Goal: Navigation & Orientation: Find specific page/section

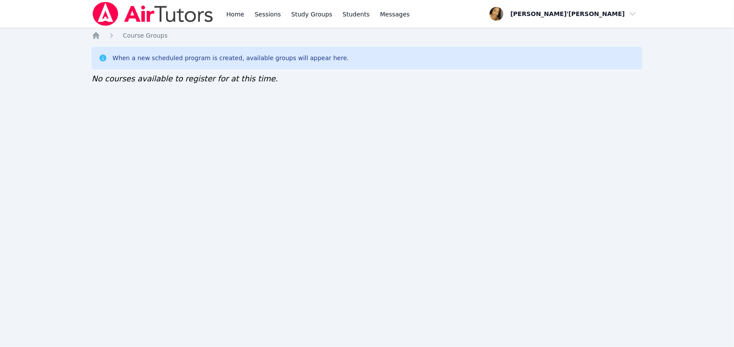
click at [587, 317] on div "Home Sessions Study Groups Students Messages Open user menu [PERSON_NAME]'[PERS…" at bounding box center [367, 173] width 734 height 347
click at [65, 104] on div "Home Sessions Study Groups Students Messages Open user menu [PERSON_NAME]'[PERS…" at bounding box center [367, 173] width 734 height 347
click at [9, 187] on div "Home Sessions Study Groups Students Messages Open user menu [PERSON_NAME]'[PERS…" at bounding box center [367, 173] width 734 height 347
drag, startPoint x: 9, startPoint y: 187, endPoint x: 36, endPoint y: 42, distance: 147.7
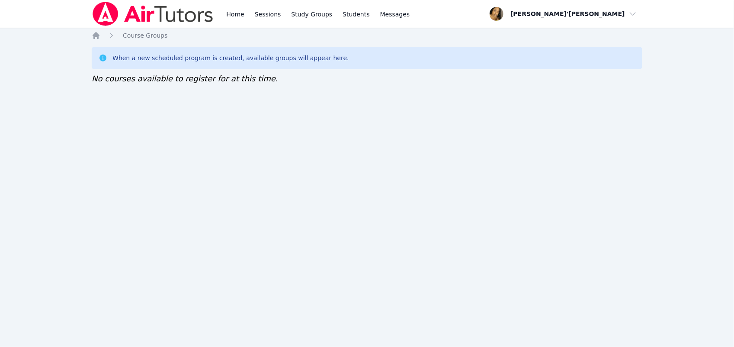
click at [36, 42] on div "Home Sessions Study Groups Students Messages Open user menu [PERSON_NAME]'[PERS…" at bounding box center [367, 173] width 734 height 347
